Goal: Transaction & Acquisition: Book appointment/travel/reservation

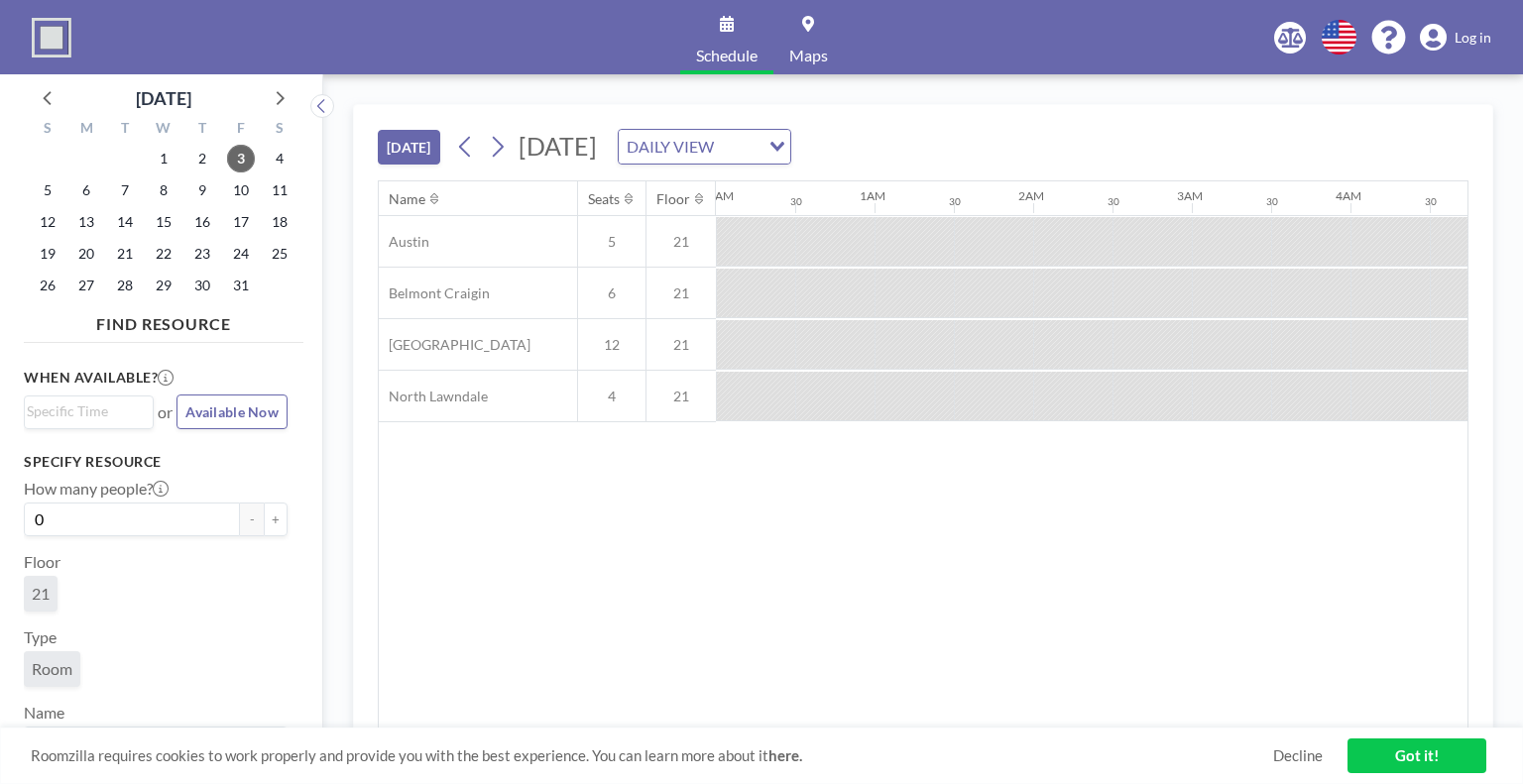
scroll to position [0, 1745]
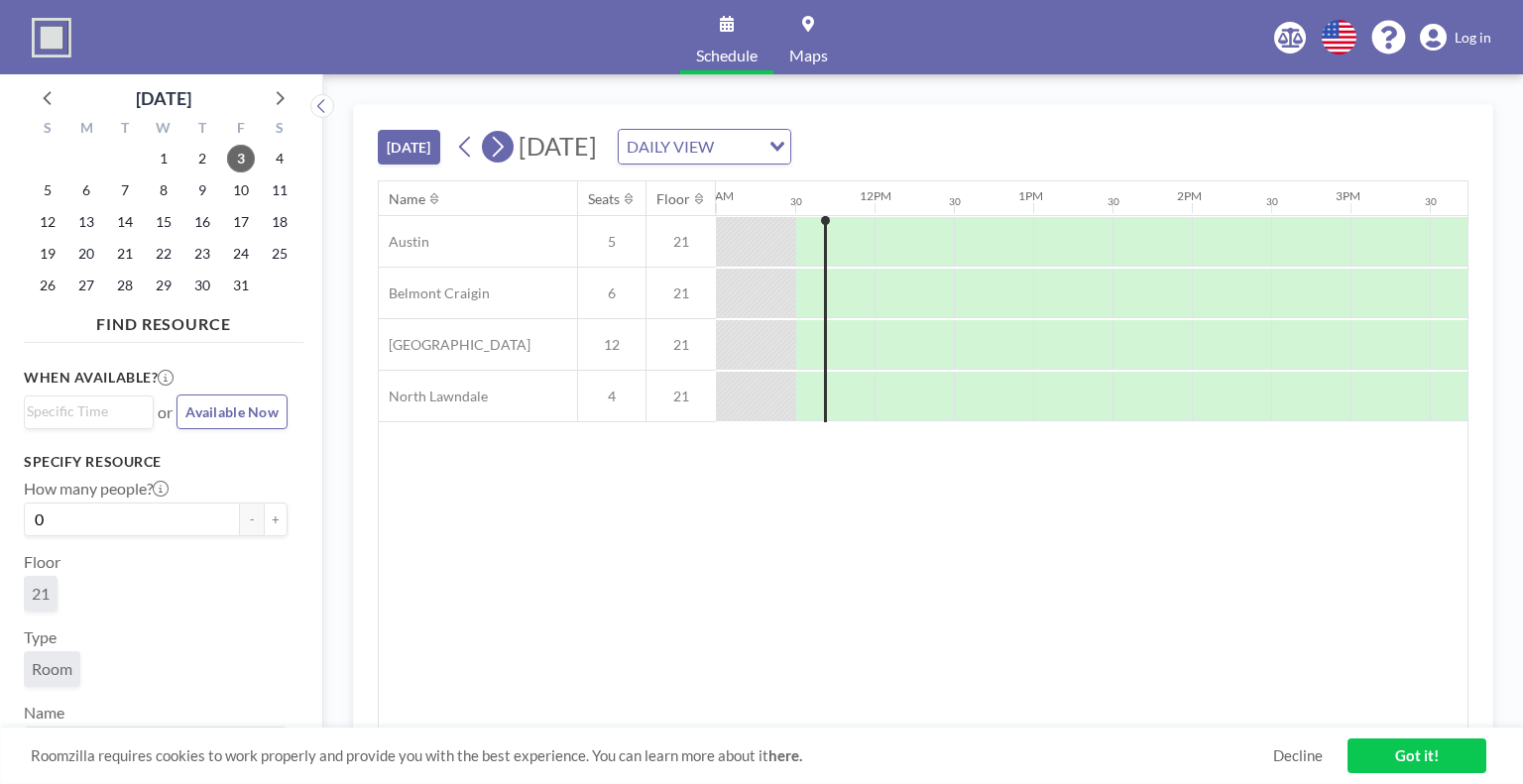
click at [496, 143] on icon at bounding box center [497, 147] width 19 height 30
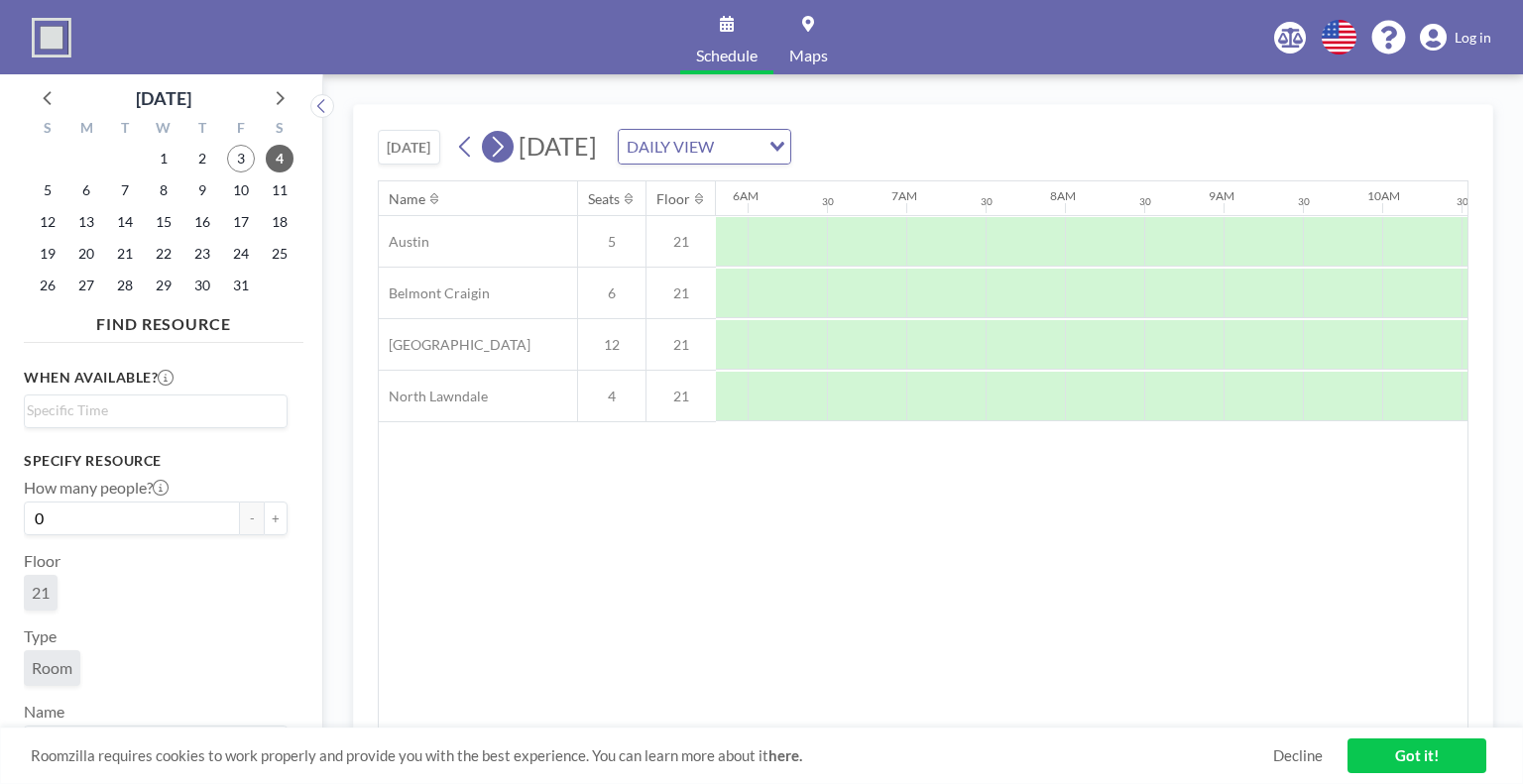
scroll to position [0, 1229]
click at [496, 143] on icon at bounding box center [497, 147] width 19 height 30
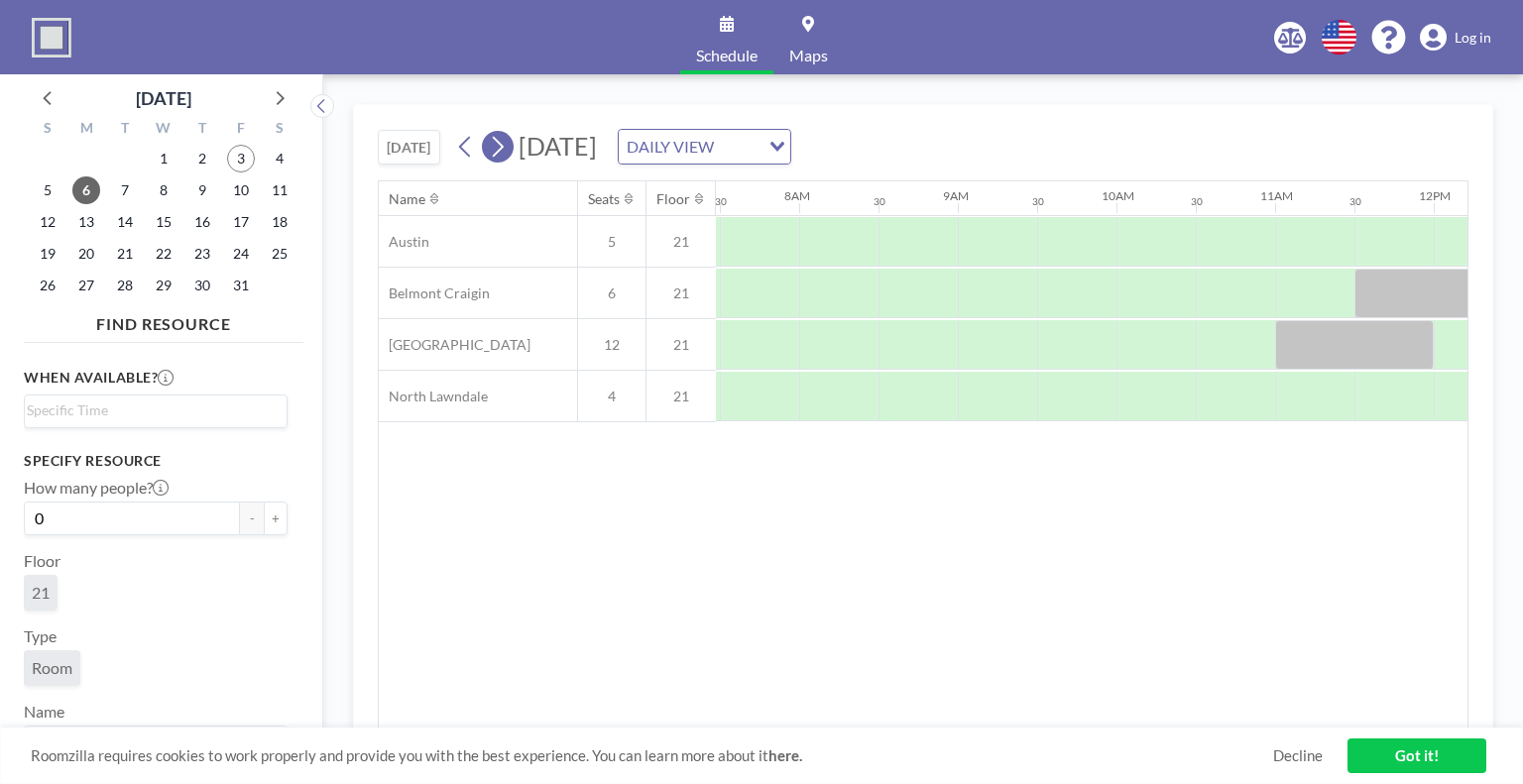
scroll to position [0, 1190]
click at [496, 143] on icon at bounding box center [497, 147] width 19 height 30
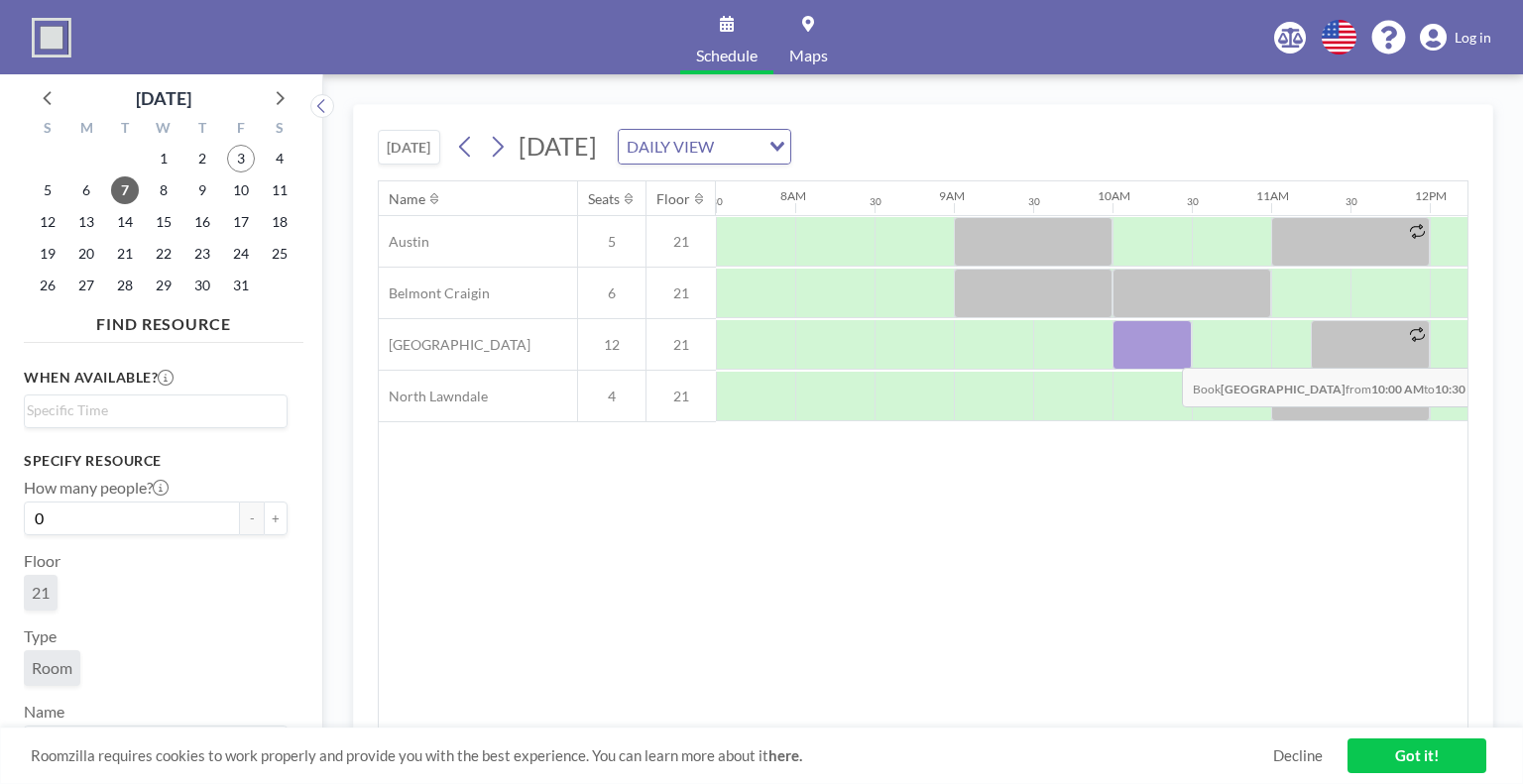
click at [1166, 352] on div at bounding box center [1152, 345] width 79 height 50
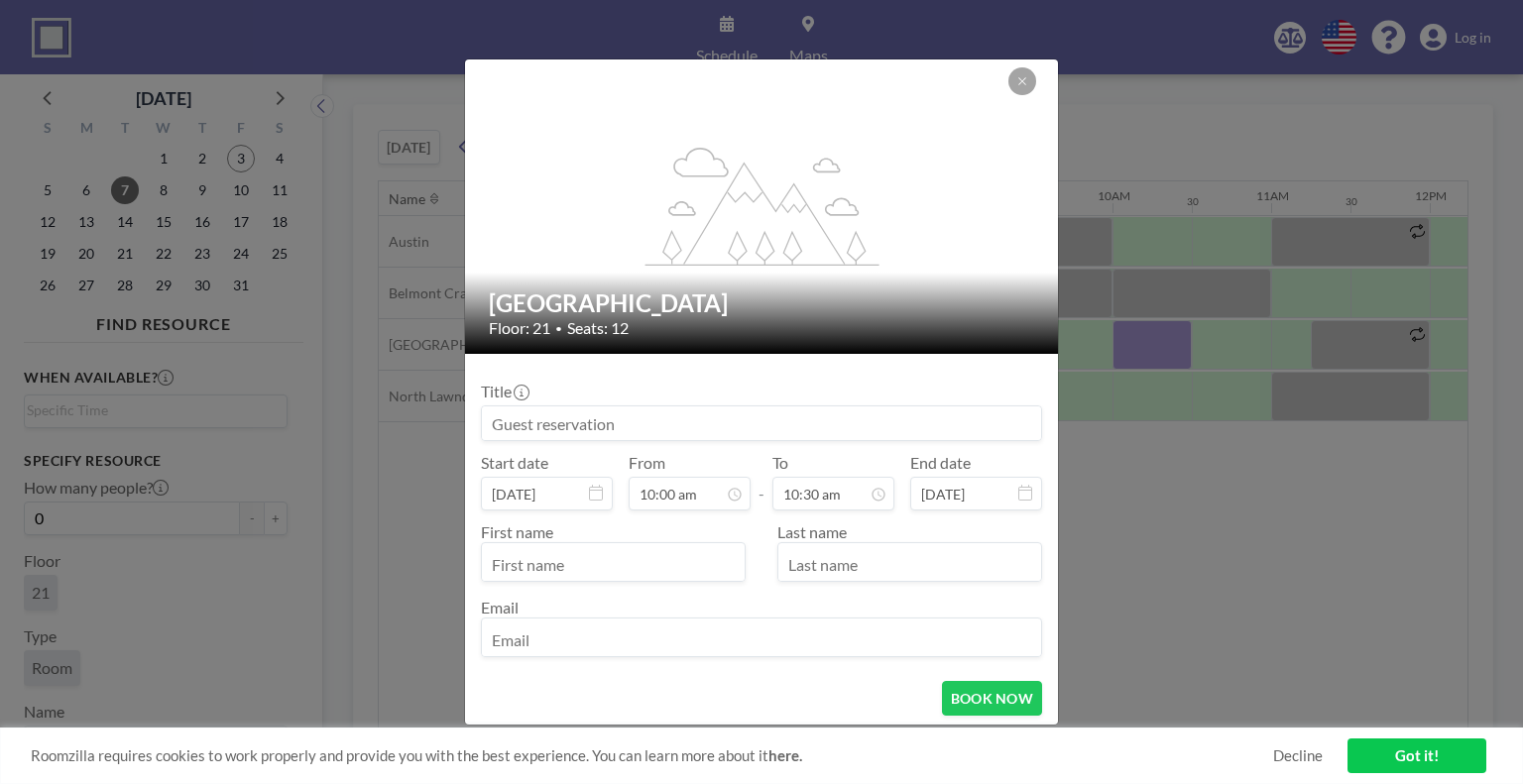
click at [630, 412] on input at bounding box center [762, 423] width 559 height 34
type input "NPC Dashboards"
click at [814, 506] on input "10:30 am" at bounding box center [833, 494] width 122 height 34
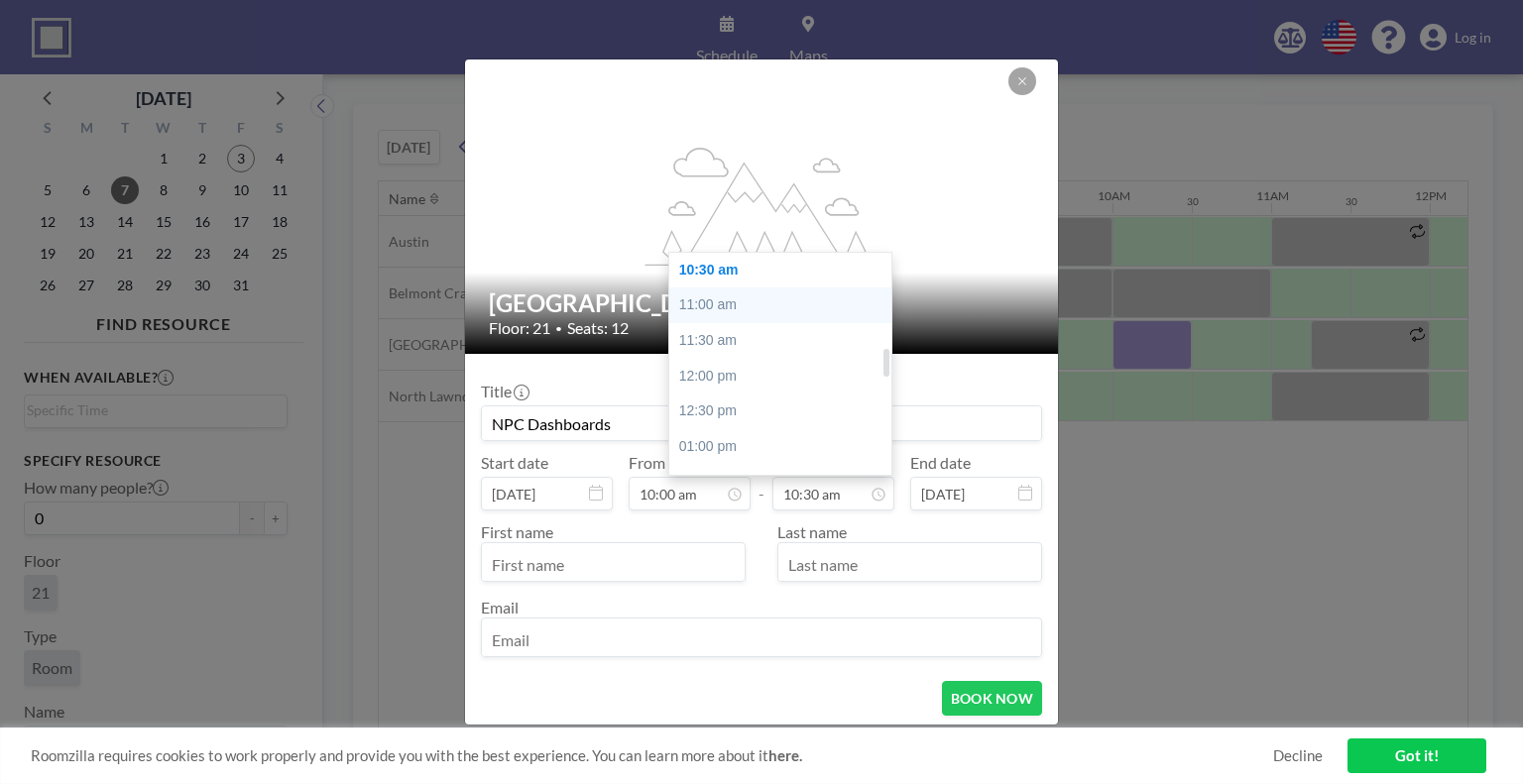
click at [711, 302] on div "11:00 am" at bounding box center [785, 305] width 232 height 36
type input "11:00 am"
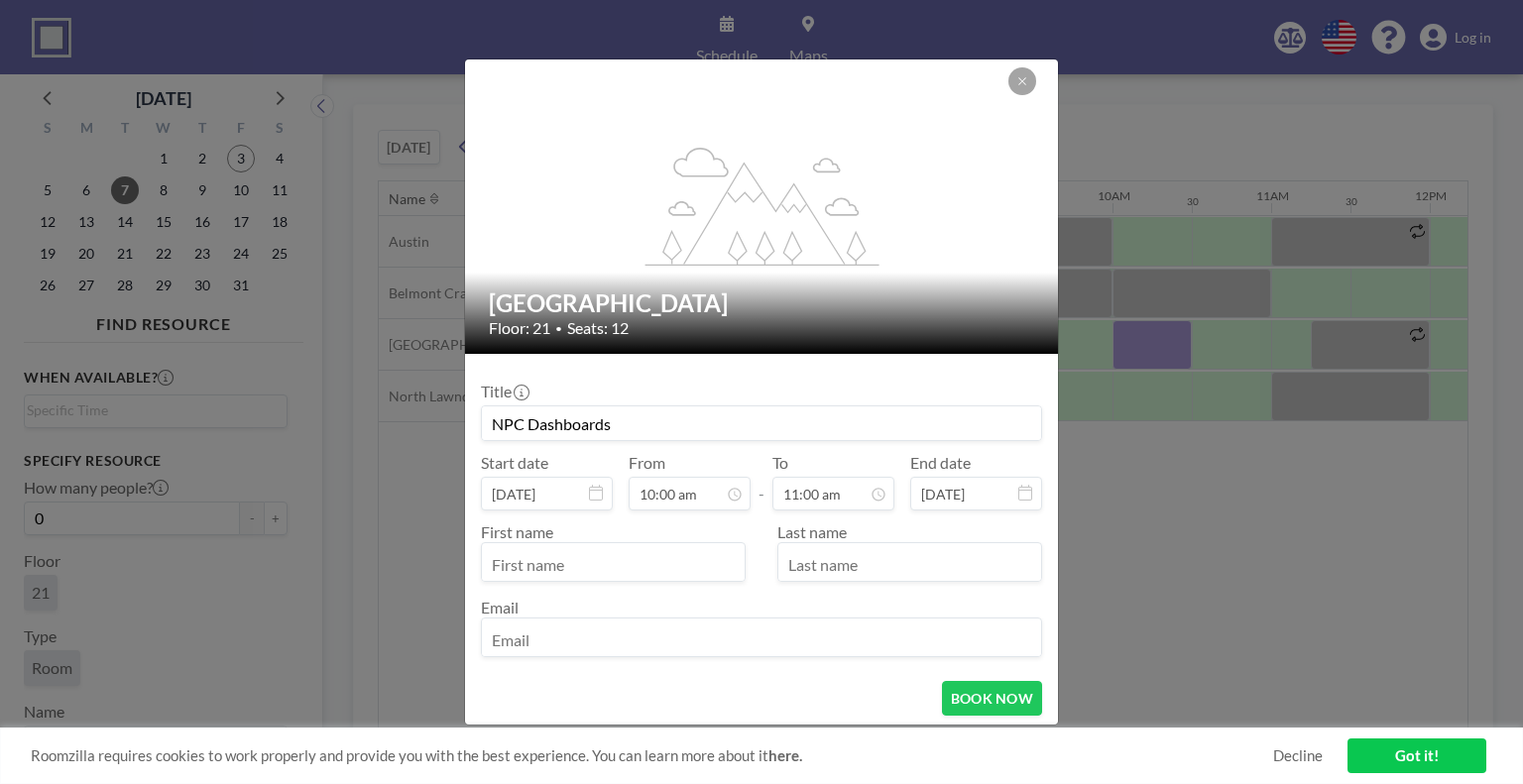
scroll to position [705, 0]
click at [612, 559] on input "text" at bounding box center [613, 564] width 262 height 34
type input "[PERSON_NAME]"
type input "[EMAIL_ADDRESS][DOMAIN_NAME]"
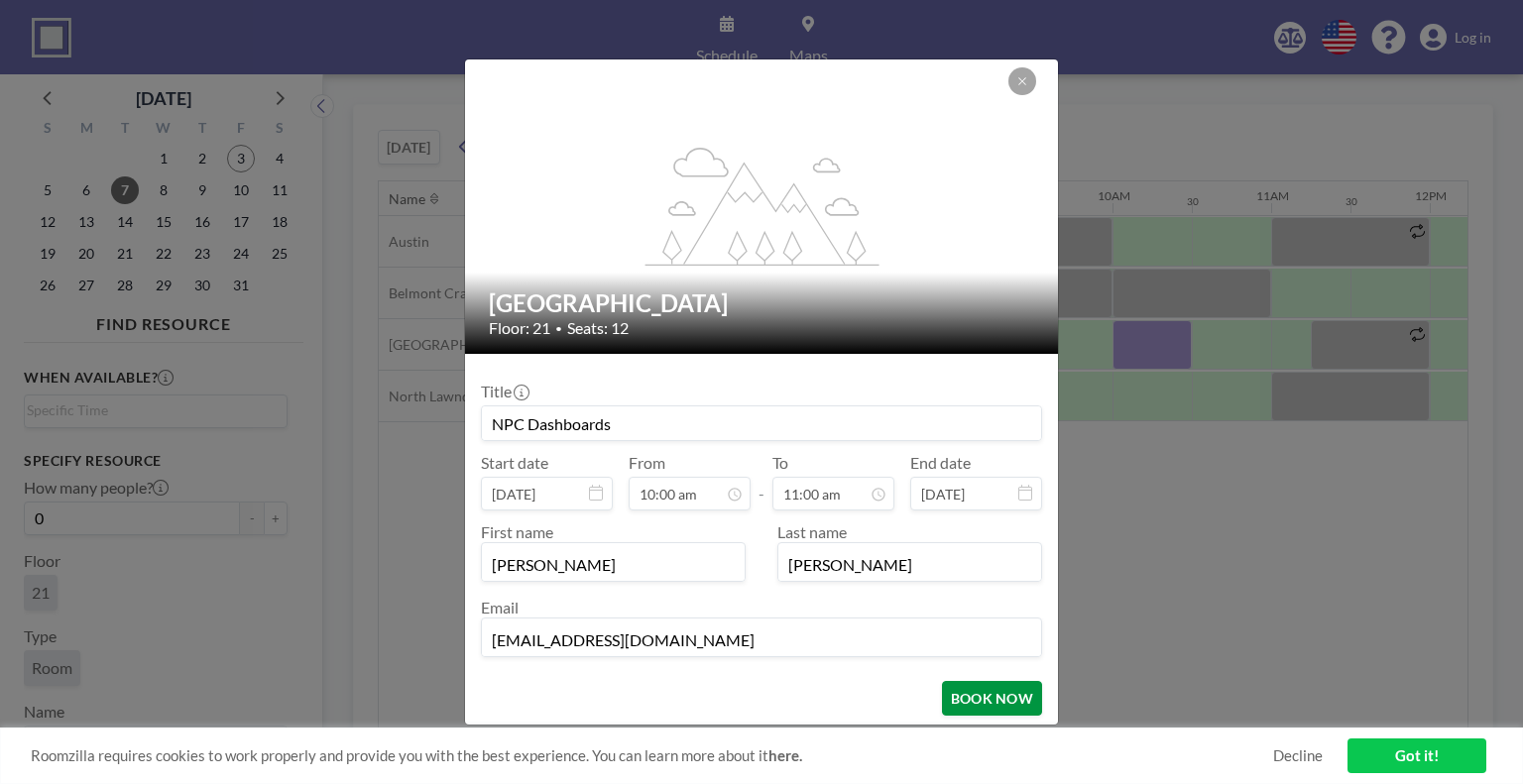
click at [961, 694] on button "BOOK NOW" at bounding box center [992, 697] width 100 height 35
